Goal: Transaction & Acquisition: Purchase product/service

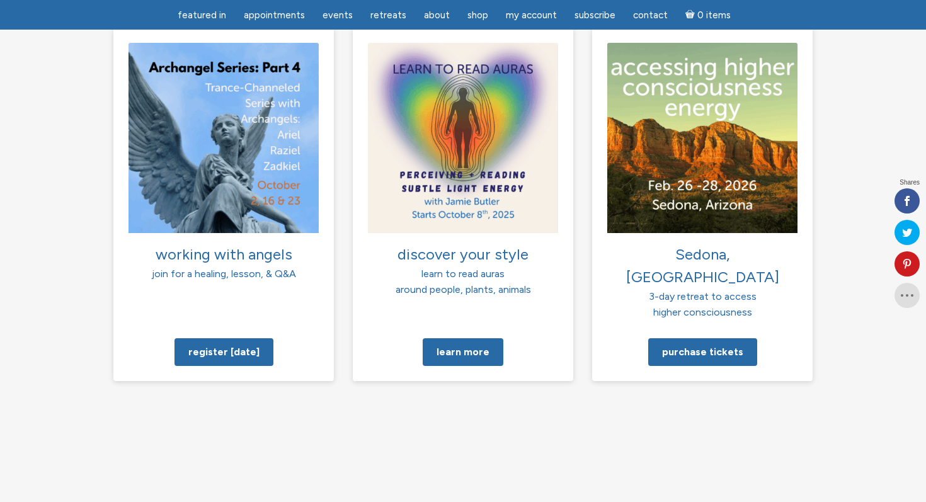
scroll to position [1001, 0]
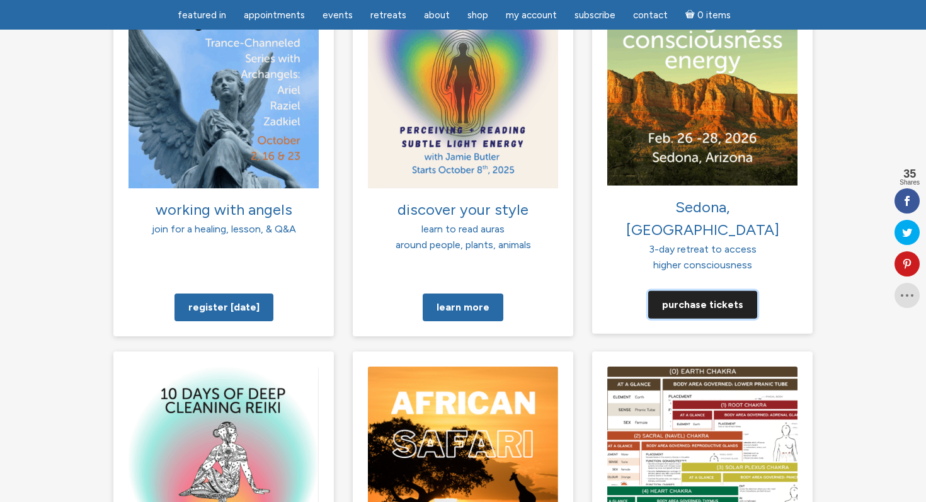
click at [710, 290] on link "Purchase tickets" at bounding box center [702, 304] width 109 height 28
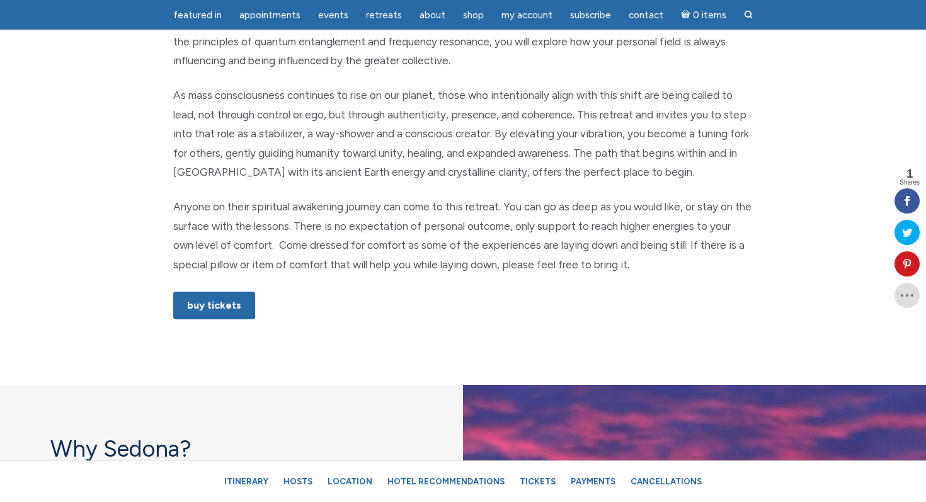
scroll to position [700, 0]
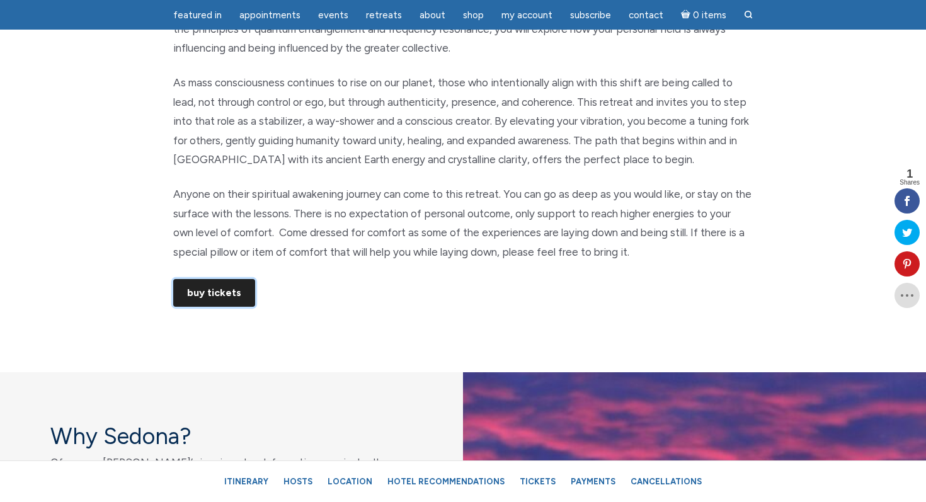
click at [201, 284] on link "Buy Tickets" at bounding box center [214, 293] width 82 height 28
